Goal: Transaction & Acquisition: Book appointment/travel/reservation

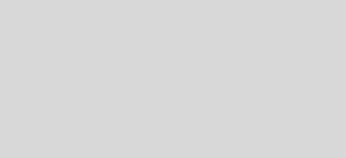
select select "es"
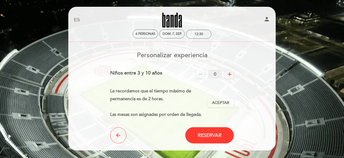
click at [227, 76] on icon "add" at bounding box center [229, 74] width 6 height 6
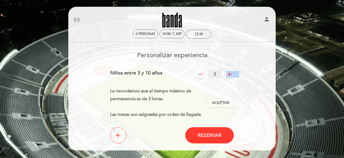
click at [227, 76] on icon "add" at bounding box center [229, 74] width 6 height 6
click at [230, 74] on icon "add" at bounding box center [229, 74] width 6 height 6
click at [231, 74] on icon "add" at bounding box center [229, 74] width 6 height 6
click at [196, 76] on span "remove" at bounding box center [200, 74] width 9 height 9
click at [198, 76] on icon "remove" at bounding box center [200, 74] width 6 height 6
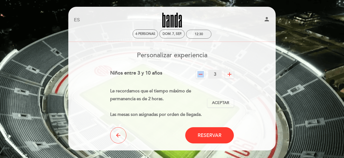
click at [198, 76] on icon "remove" at bounding box center [200, 74] width 6 height 6
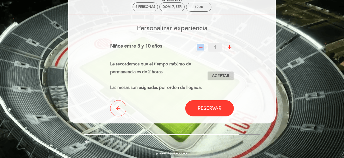
click at [219, 72] on button "Aceptar Aceptado" at bounding box center [220, 75] width 26 height 9
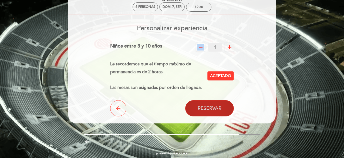
click at [223, 104] on button "Reservar" at bounding box center [209, 108] width 49 height 16
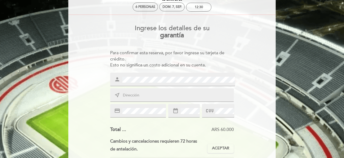
scroll to position [0, 0]
